Goal: Task Accomplishment & Management: Manage account settings

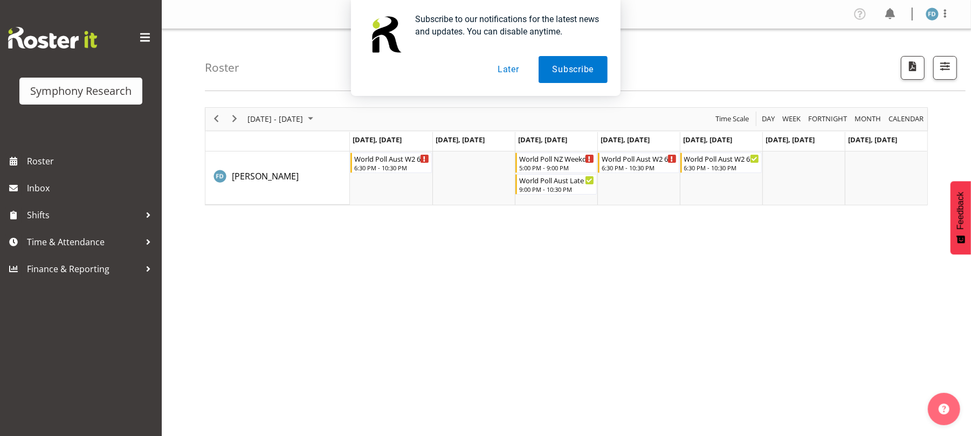
click at [507, 73] on button "Later" at bounding box center [508, 69] width 49 height 27
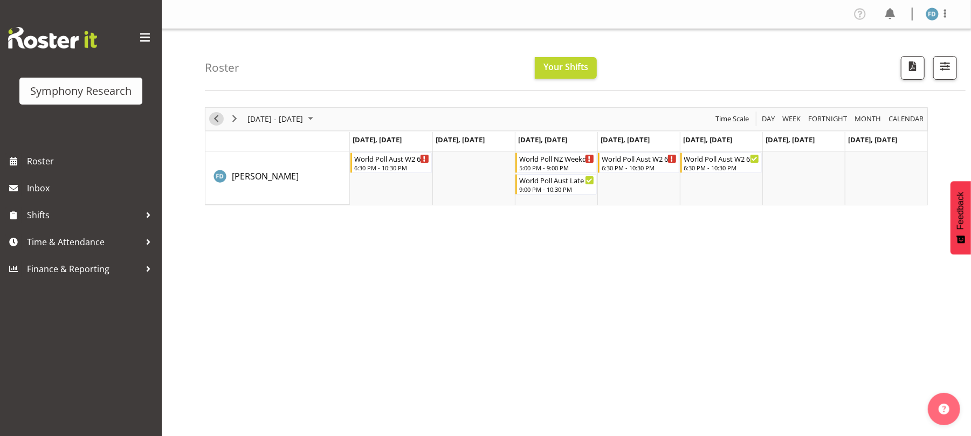
click at [217, 123] on span "Previous" at bounding box center [216, 118] width 13 height 13
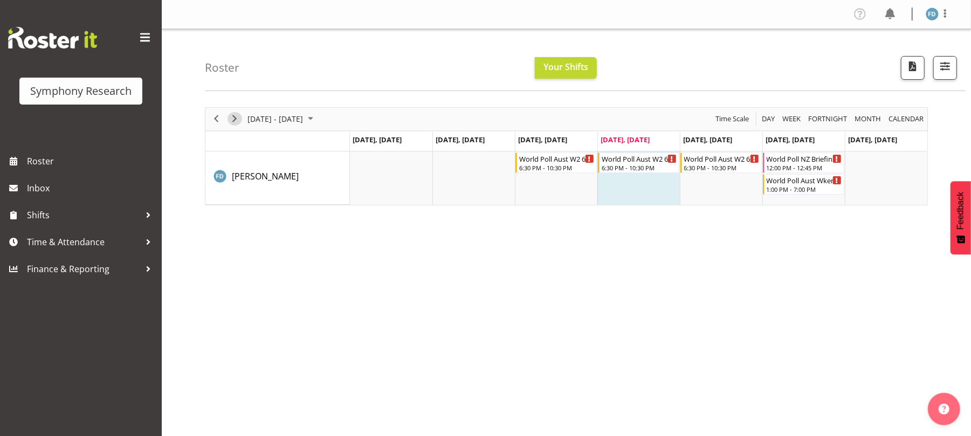
click at [234, 119] on span "Next" at bounding box center [234, 118] width 13 height 13
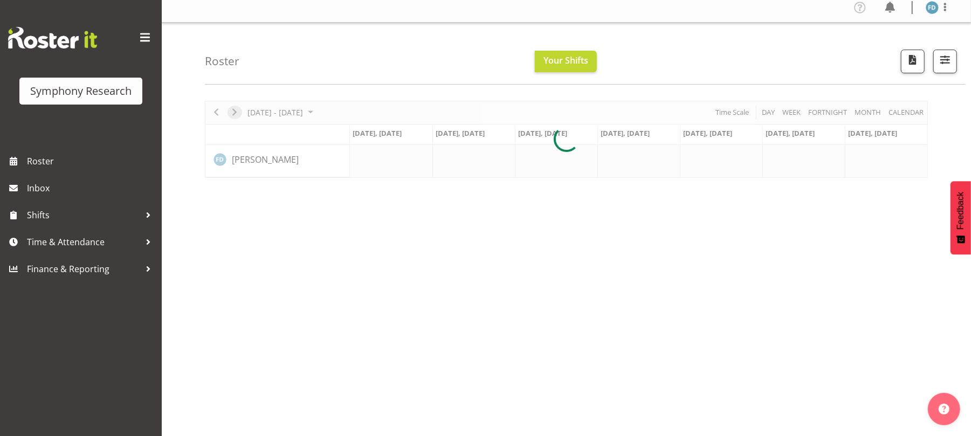
scroll to position [7, 0]
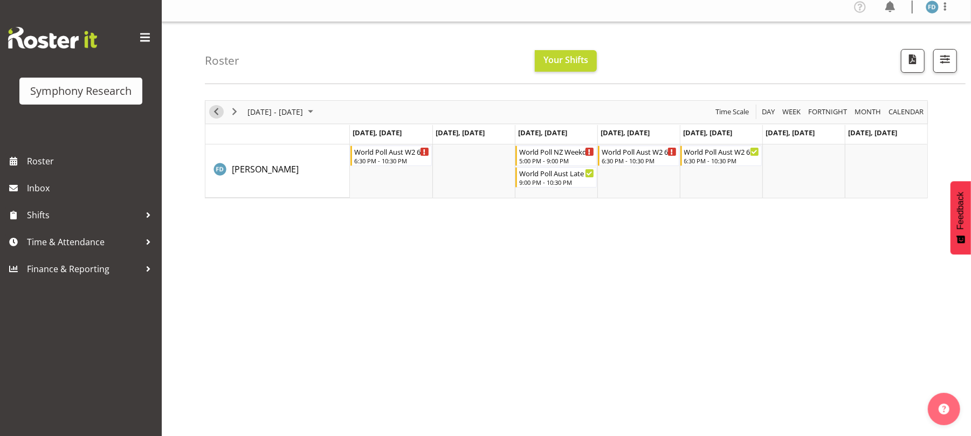
click at [220, 112] on span "Previous" at bounding box center [216, 111] width 13 height 13
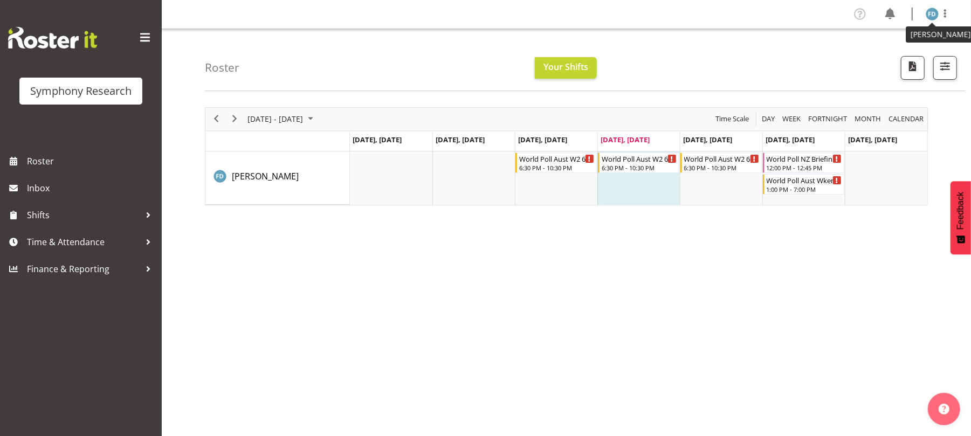
click at [934, 16] on img at bounding box center [932, 14] width 13 height 13
click at [887, 54] on link "Log Out" at bounding box center [900, 56] width 104 height 19
